Goal: Task Accomplishment & Management: Use online tool/utility

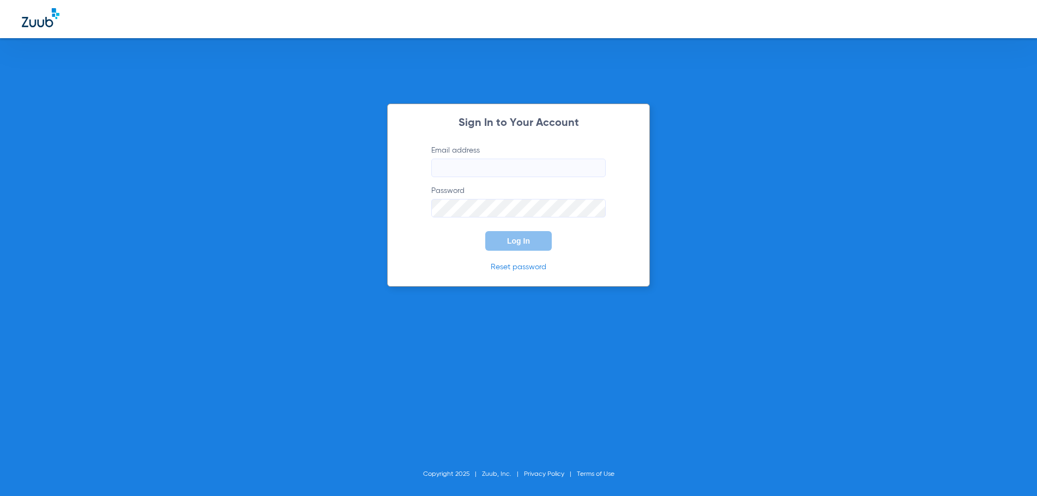
click at [462, 166] on input "Email address" at bounding box center [518, 168] width 174 height 19
type input "[EMAIL_ADDRESS][DOMAIN_NAME]"
click at [485, 231] on button "Log In" at bounding box center [518, 241] width 67 height 20
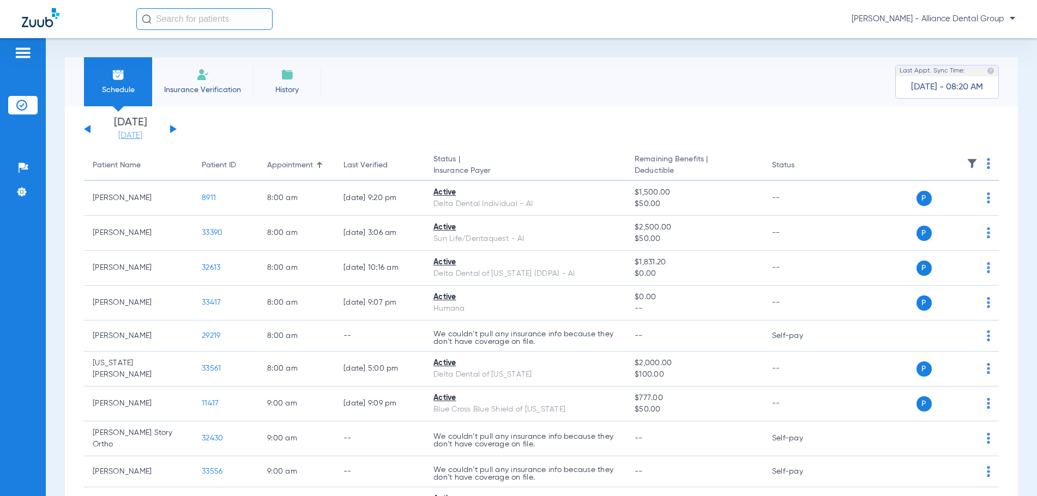
click at [128, 135] on link "[DATE]" at bounding box center [130, 135] width 65 height 11
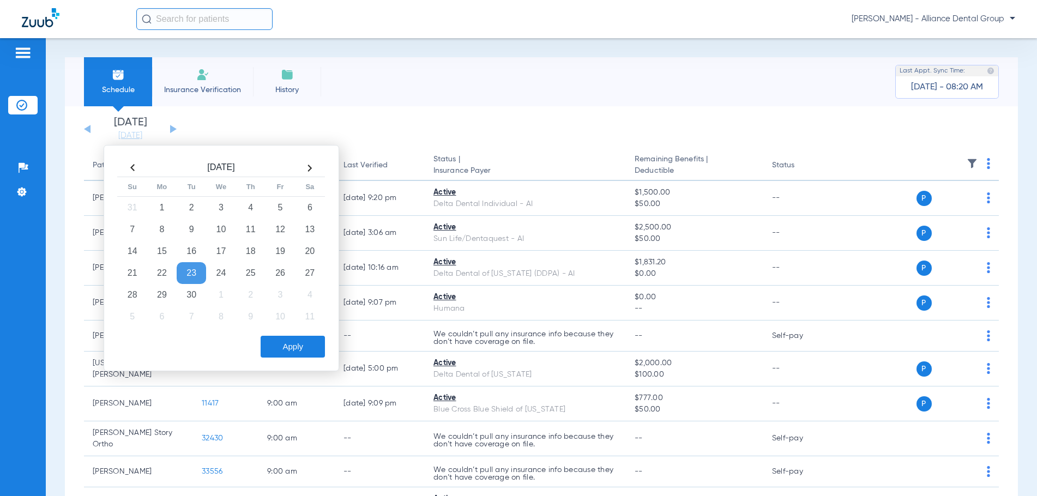
click at [309, 167] on th at bounding box center [309, 167] width 29 height 17
click at [249, 206] on td "2" at bounding box center [250, 208] width 29 height 22
click at [305, 357] on button "Apply" at bounding box center [293, 347] width 64 height 22
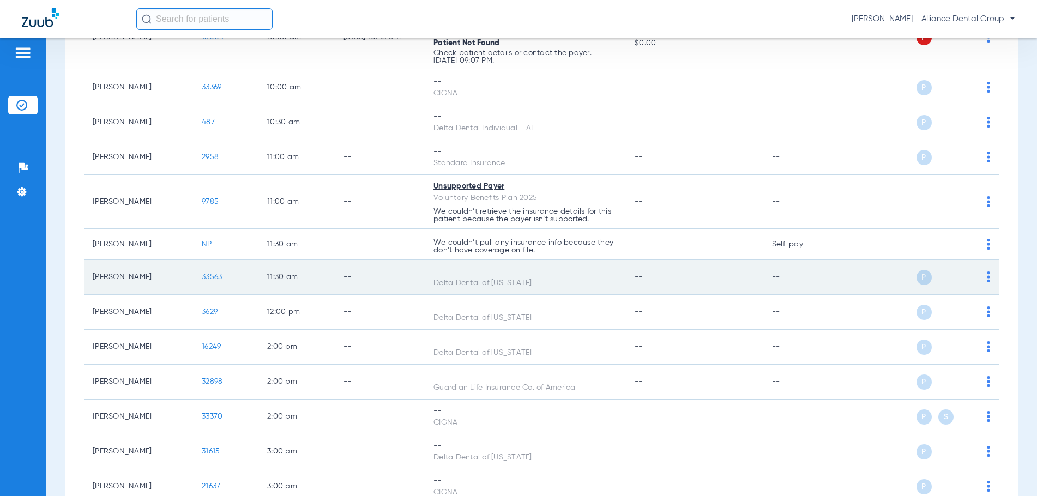
scroll to position [600, 0]
click at [987, 277] on img at bounding box center [988, 275] width 3 height 11
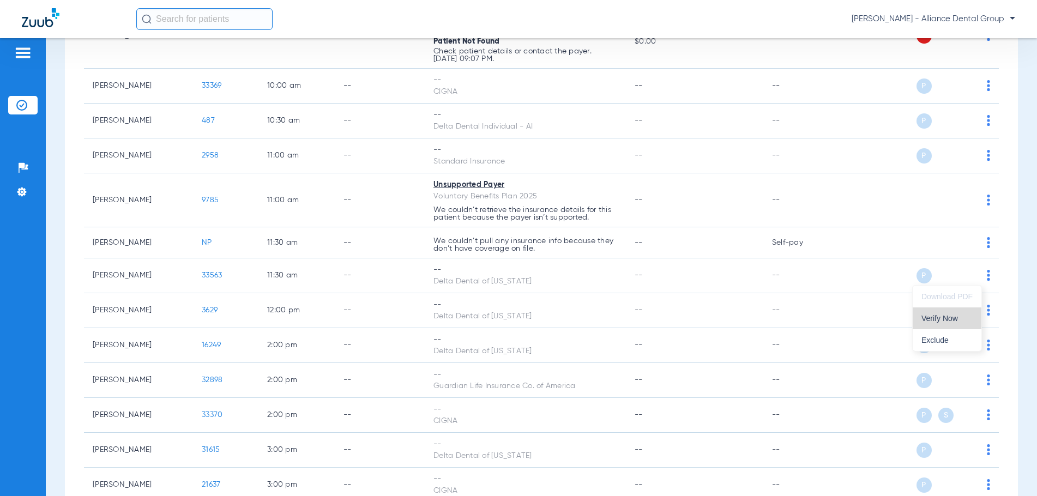
click at [928, 316] on span "Verify Now" at bounding box center [946, 319] width 51 height 8
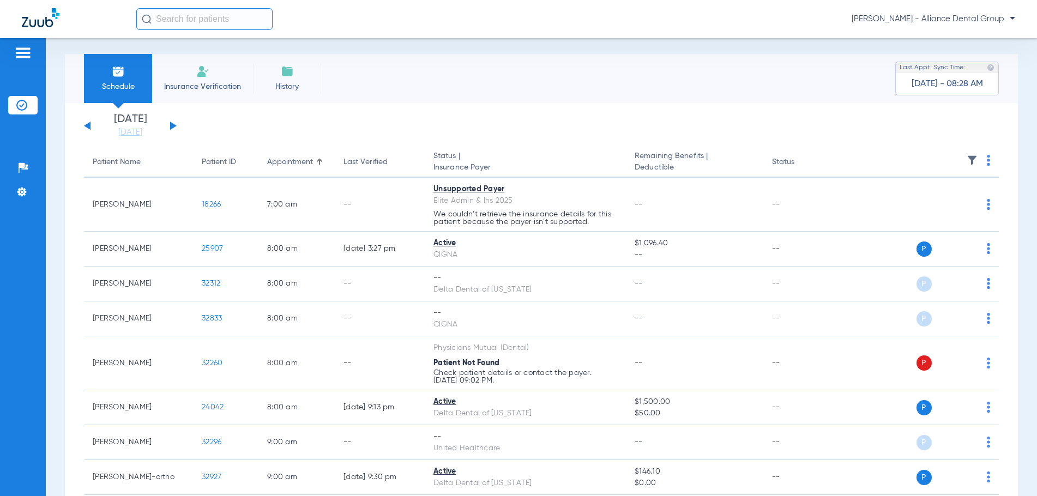
scroll to position [0, 0]
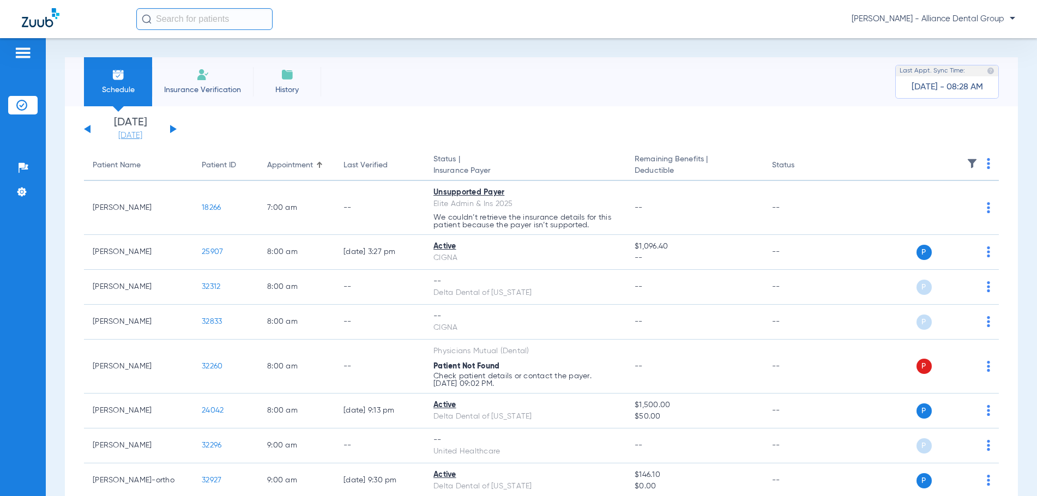
click at [126, 137] on link "[DATE]" at bounding box center [130, 135] width 65 height 11
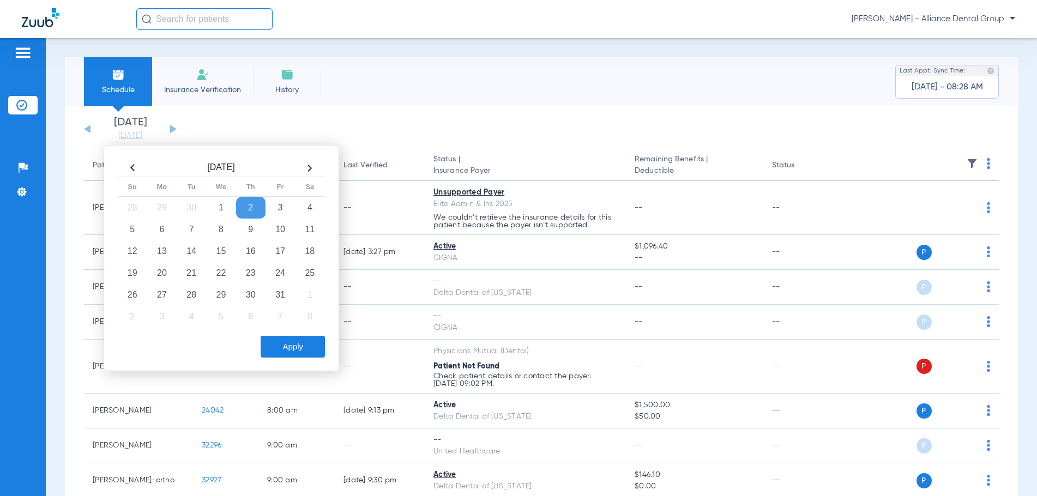
click at [133, 166] on th at bounding box center [132, 167] width 29 height 17
click at [192, 270] on td "23" at bounding box center [191, 273] width 29 height 22
click at [292, 342] on button "Apply" at bounding box center [293, 347] width 64 height 22
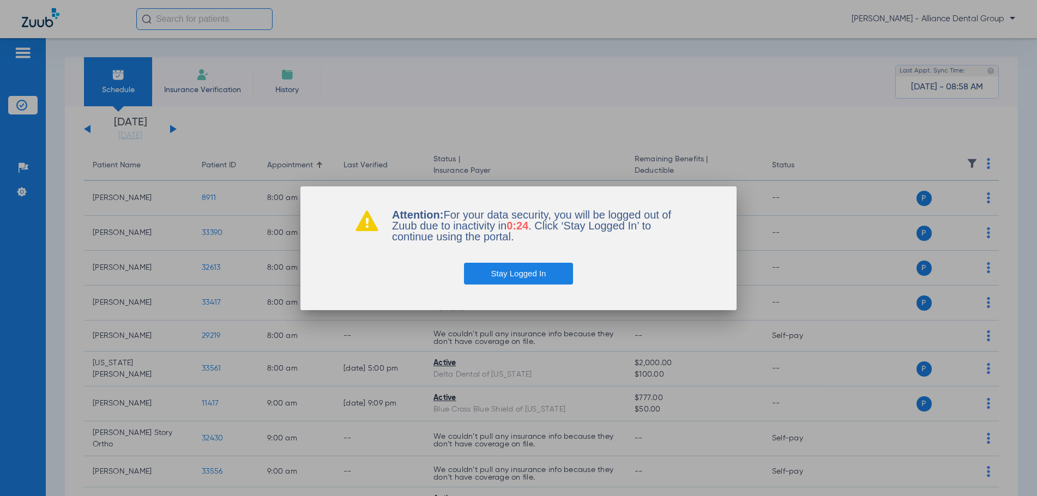
click at [526, 275] on button "Stay Logged In" at bounding box center [519, 274] width 110 height 22
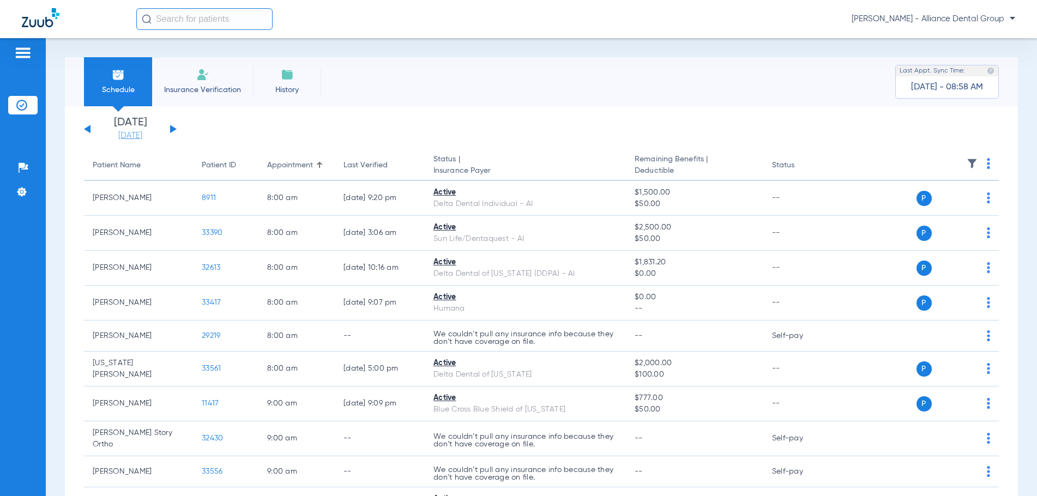
click at [125, 137] on link "[DATE]" at bounding box center [130, 135] width 65 height 11
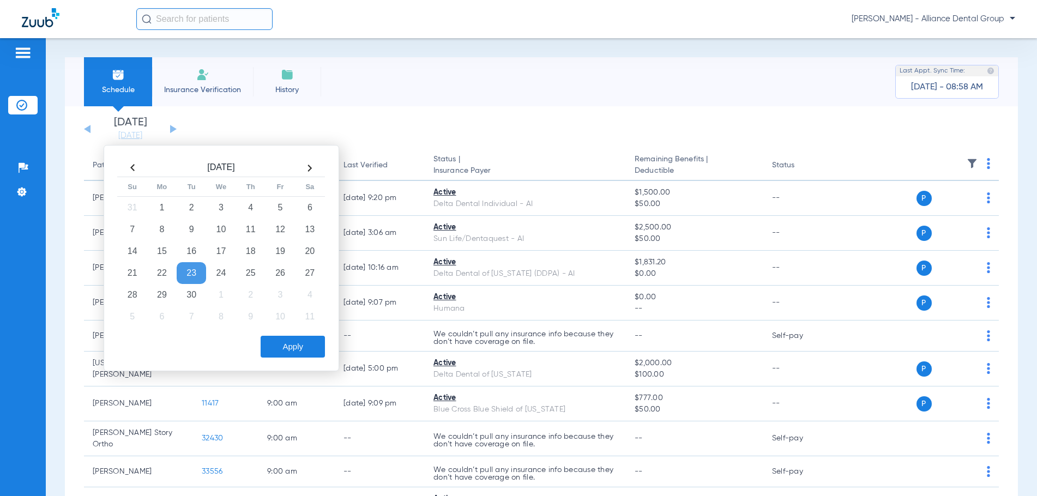
click at [312, 170] on th at bounding box center [309, 167] width 29 height 17
click at [251, 209] on td "2" at bounding box center [250, 208] width 29 height 22
click at [283, 345] on button "Apply" at bounding box center [293, 347] width 64 height 22
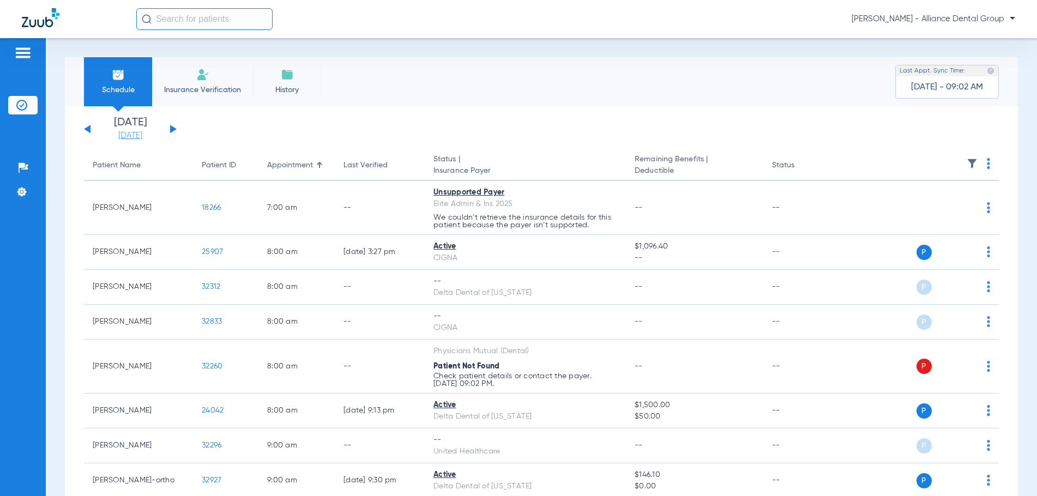
click at [133, 136] on link "[DATE]" at bounding box center [130, 135] width 65 height 11
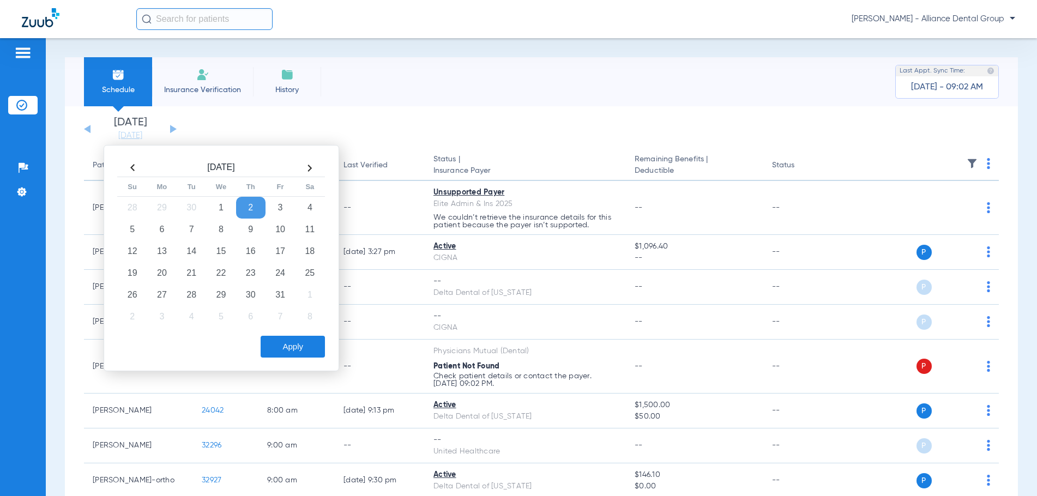
click at [130, 166] on th at bounding box center [132, 167] width 29 height 17
click at [195, 271] on td "23" at bounding box center [191, 273] width 29 height 22
click at [285, 354] on button "Apply" at bounding box center [293, 347] width 64 height 22
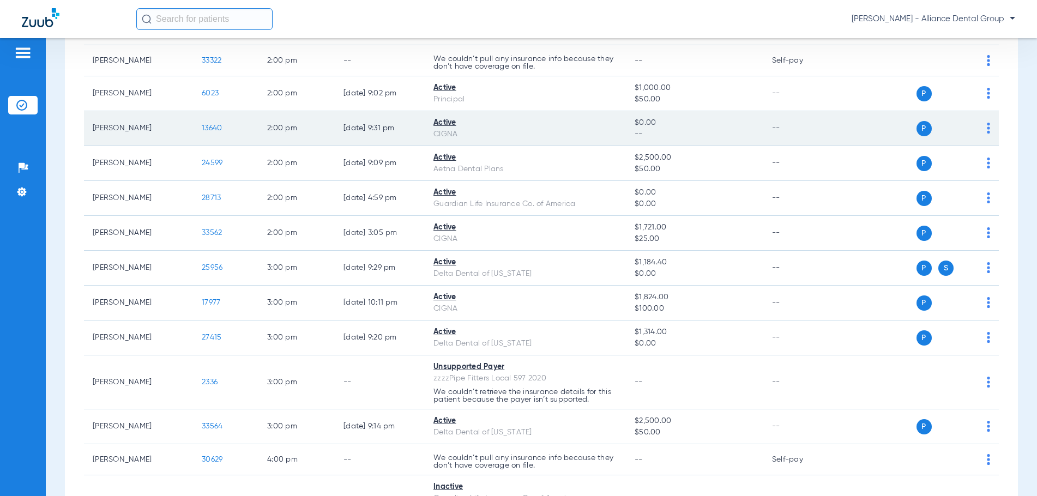
scroll to position [1417, 0]
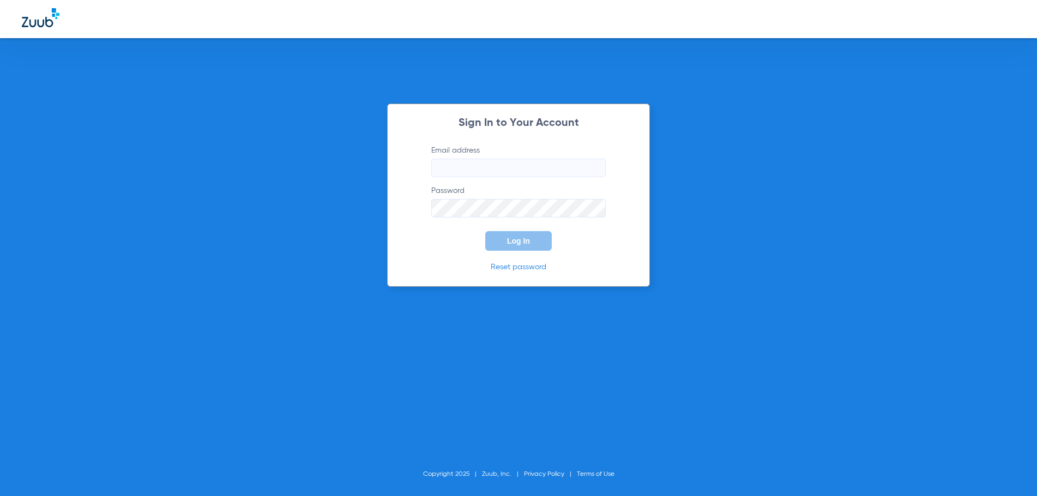
click at [475, 170] on input "Email address" at bounding box center [518, 168] width 174 height 19
type input "[EMAIL_ADDRESS][DOMAIN_NAME]"
click at [485, 231] on button "Log In" at bounding box center [518, 241] width 67 height 20
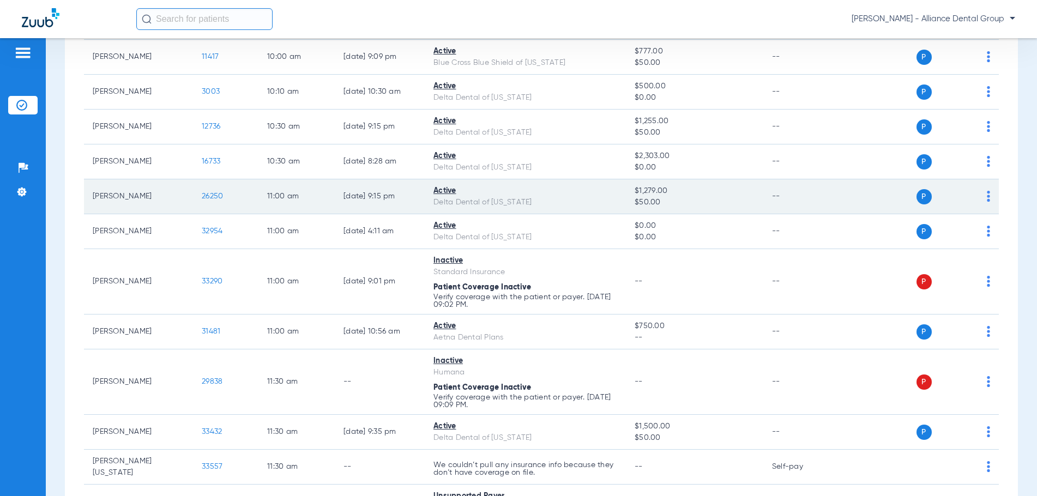
scroll to position [654, 0]
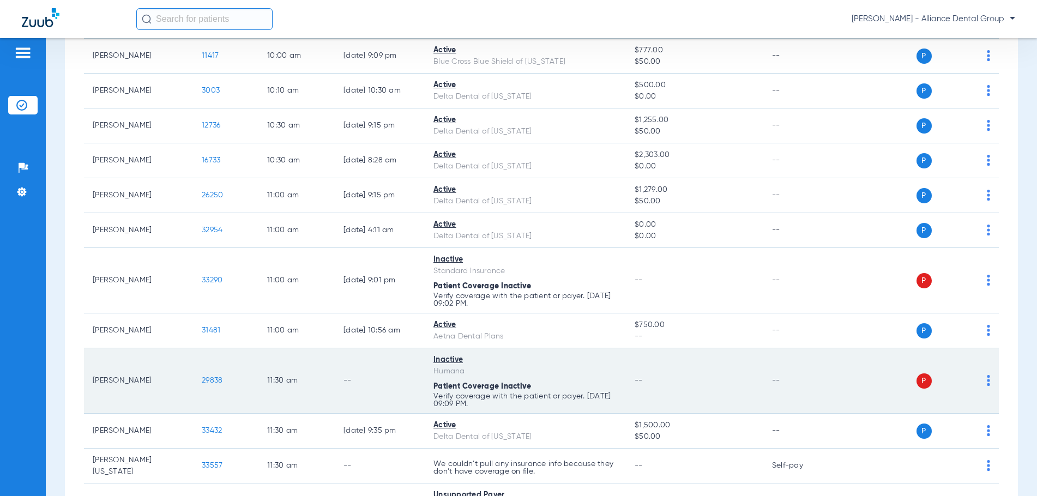
click at [987, 378] on img at bounding box center [988, 380] width 3 height 11
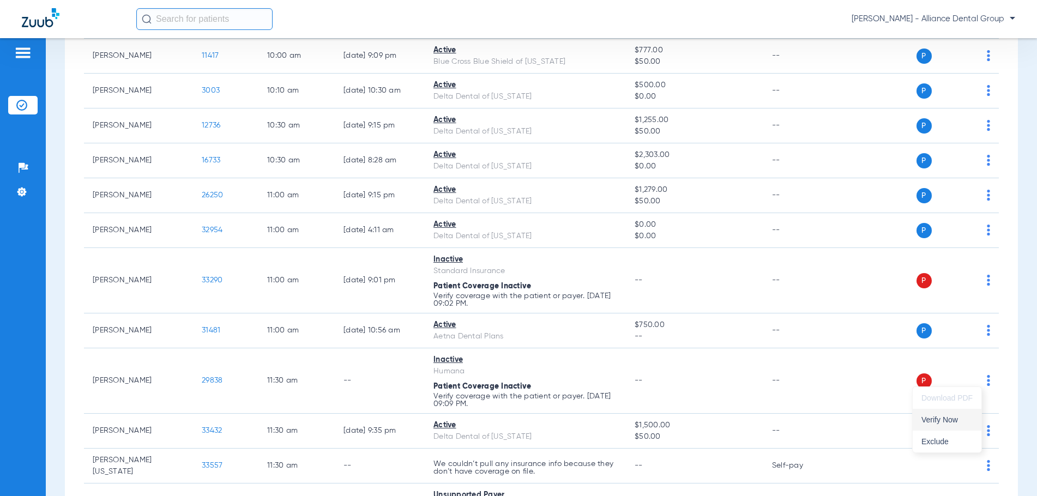
click at [939, 420] on span "Verify Now" at bounding box center [946, 420] width 51 height 8
